Goal: Information Seeking & Learning: Learn about a topic

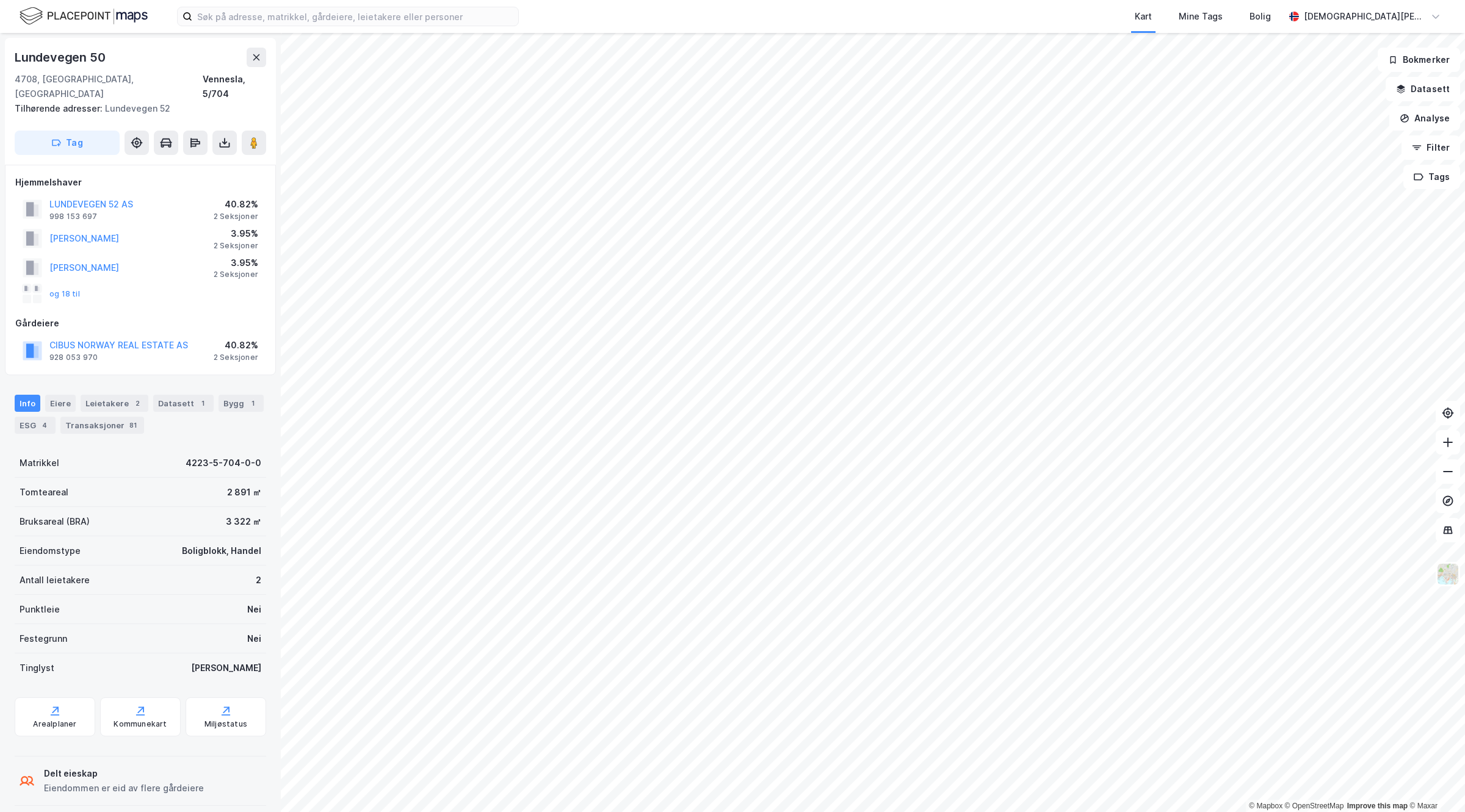
click at [244, 294] on div "© Mapbox © OpenStreetMap Improve this map © Maxar [STREET_ADDRESS], Agder Venne…" at bounding box center [732, 423] width 1465 height 779
click at [1024, 32] on div "Kart Mine Tags Bolig [PERSON_NAME] © Mapbox © OpenStreetMap Improve this map © …" at bounding box center [732, 406] width 1465 height 812
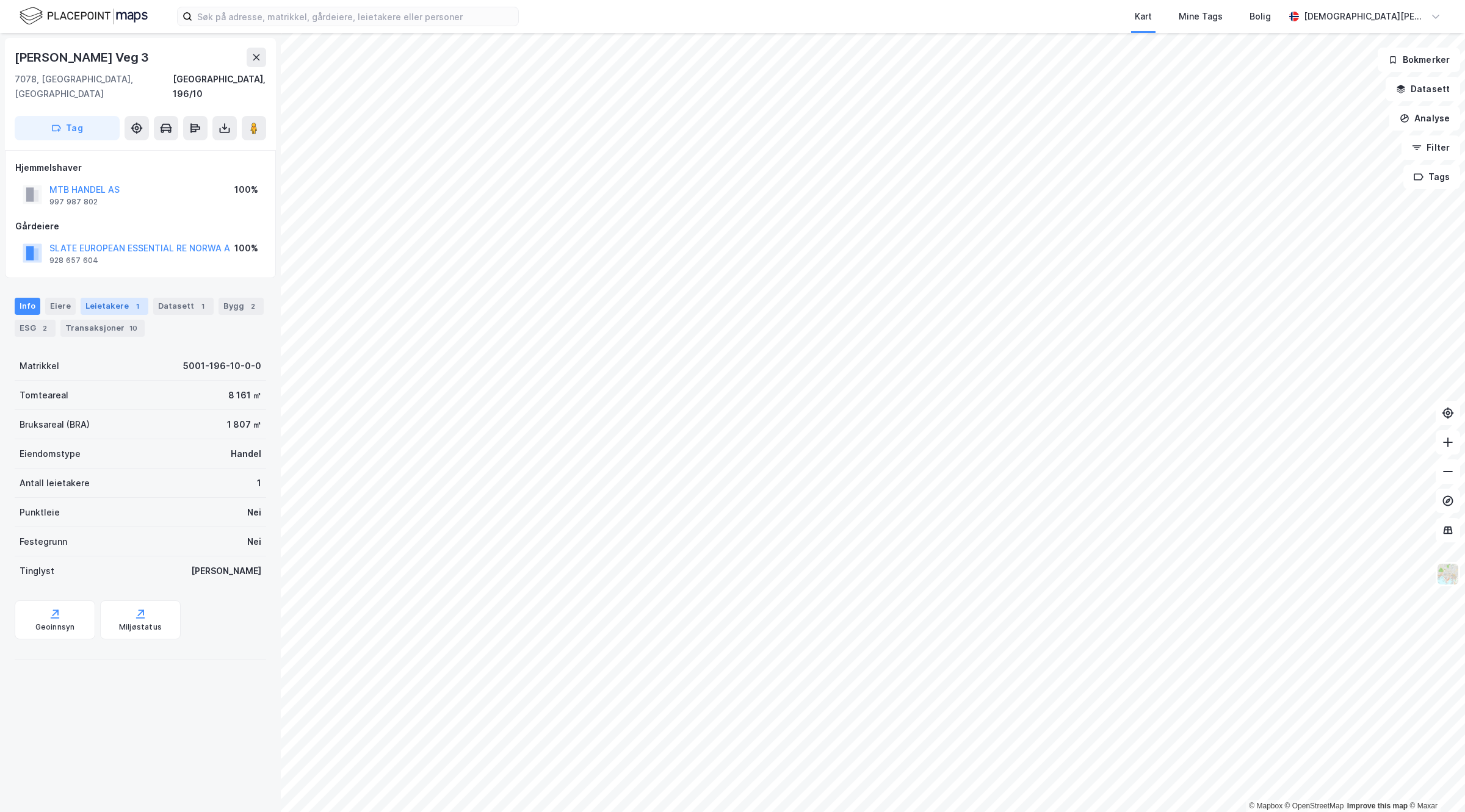
click at [104, 298] on div "Leietakere 1" at bounding box center [114, 306] width 68 height 17
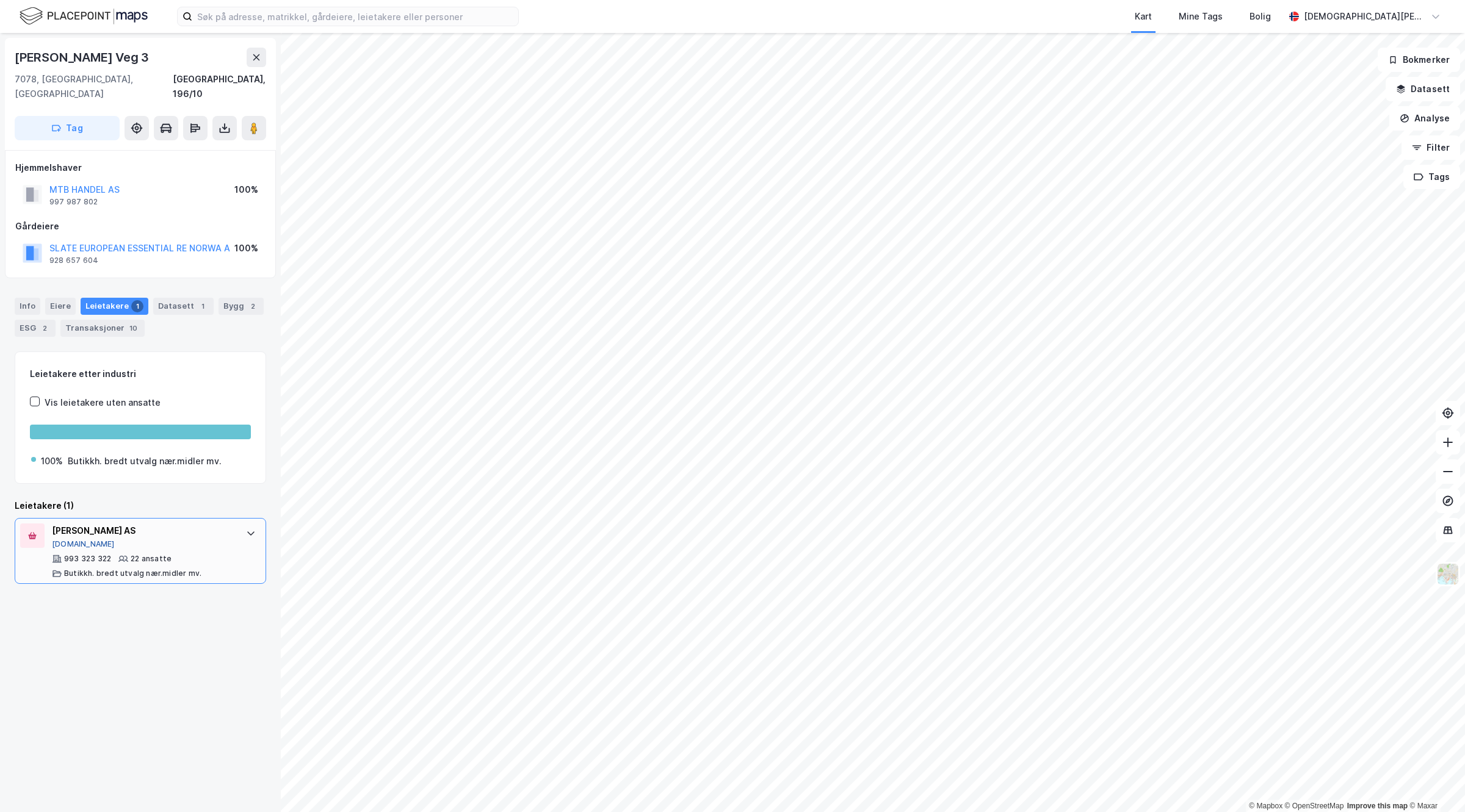
click at [62, 540] on button "[DOMAIN_NAME]" at bounding box center [83, 544] width 63 height 10
